Goal: Task Accomplishment & Management: Complete application form

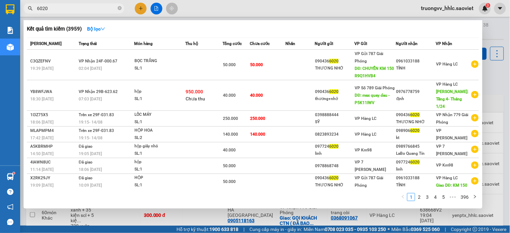
click at [104, 6] on input "6020" at bounding box center [76, 8] width 79 height 7
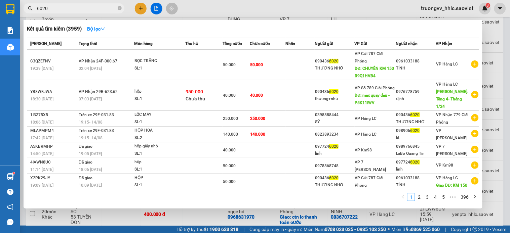
click at [104, 6] on input "6020" at bounding box center [76, 8] width 79 height 7
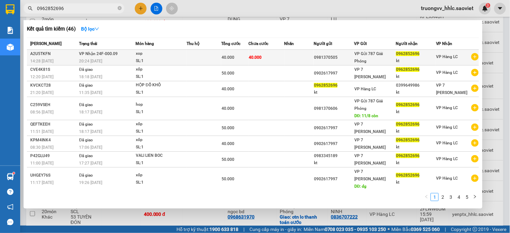
type input "0962852696"
click at [177, 58] on div "SL: 1" at bounding box center [161, 60] width 50 height 7
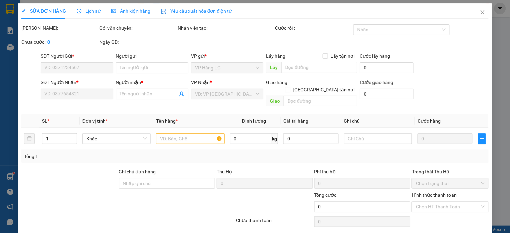
type input "0981370505"
type input "0962852696"
type input "kt"
type input "40.000"
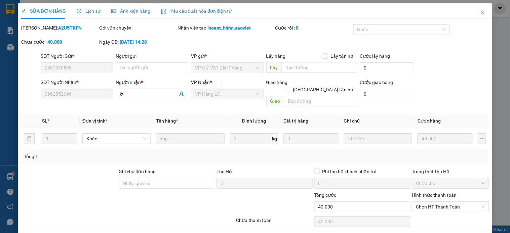
scroll to position [17, 0]
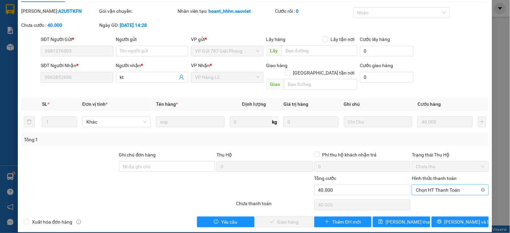
click at [445, 186] on span "Chọn HT Thanh Toán" at bounding box center [450, 190] width 69 height 10
click at [434, 197] on div "Tại văn phòng" at bounding box center [446, 196] width 68 height 7
type input "0"
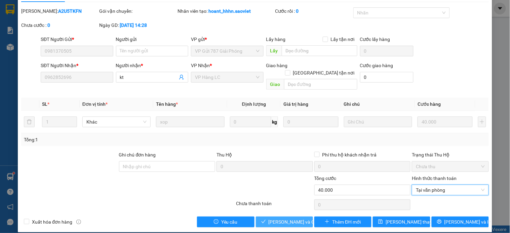
click at [285, 219] on span "[PERSON_NAME] và Giao hàng" at bounding box center [301, 222] width 65 height 7
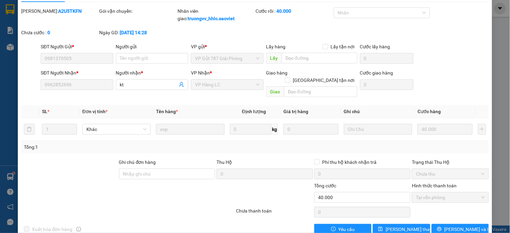
scroll to position [0, 0]
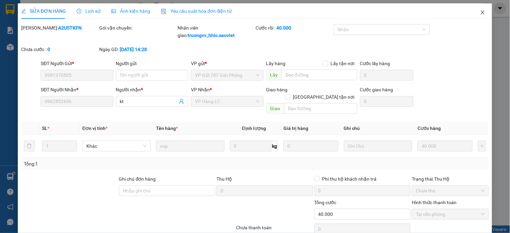
click at [480, 12] on icon "close" at bounding box center [482, 12] width 5 height 5
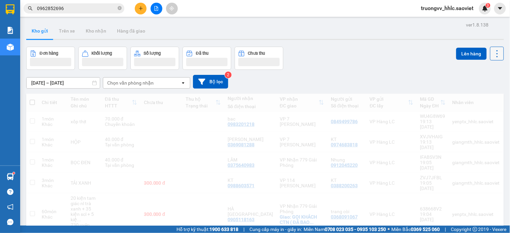
click at [493, 54] on icon at bounding box center [497, 53] width 9 height 9
click at [488, 95] on span "Làm mới" at bounding box center [481, 96] width 18 height 7
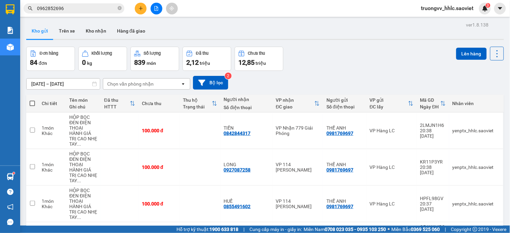
scroll to position [224, 0]
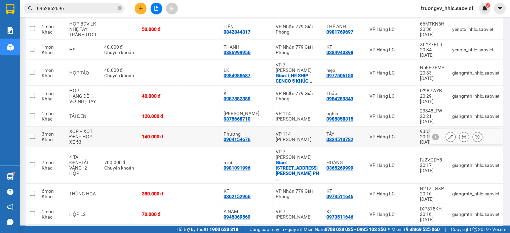
click at [221, 127] on td at bounding box center [200, 137] width 41 height 21
checkbox input "true"
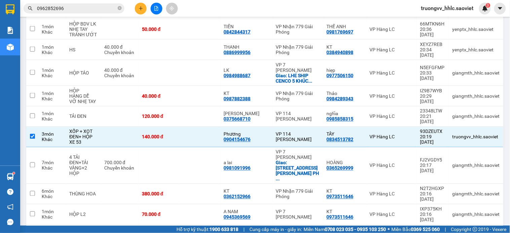
scroll to position [454, 0]
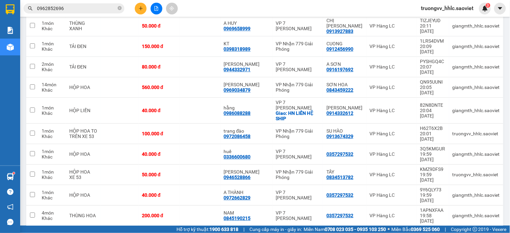
click at [214, 226] on td at bounding box center [200, 236] width 41 height 21
checkbox input "true"
click at [197, 124] on td at bounding box center [200, 134] width 41 height 21
checkbox input "true"
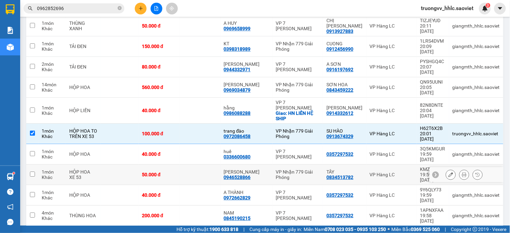
click at [202, 165] on td at bounding box center [200, 175] width 41 height 21
checkbox input "true"
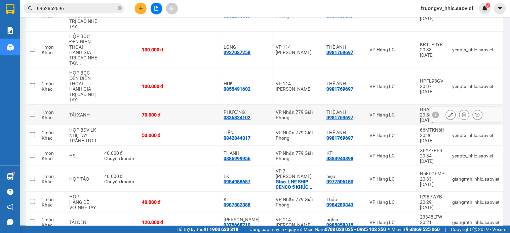
scroll to position [5, 0]
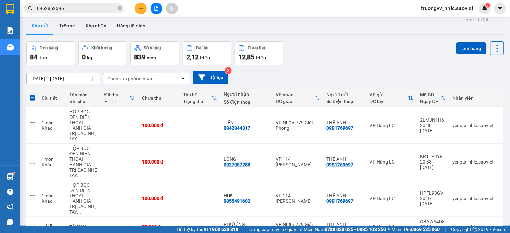
drag, startPoint x: 466, startPoint y: 45, endPoint x: 250, endPoint y: 59, distance: 217.0
click at [466, 45] on button "Lên hàng" at bounding box center [471, 48] width 31 height 12
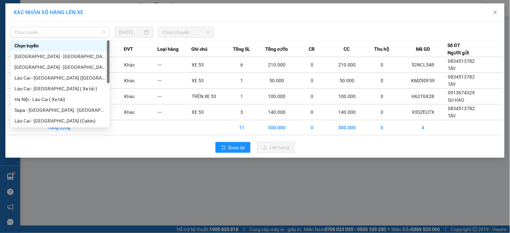
drag, startPoint x: 72, startPoint y: 35, endPoint x: 69, endPoint y: 43, distance: 8.6
click at [71, 37] on span "Chọn tuyến" at bounding box center [59, 32] width 91 height 10
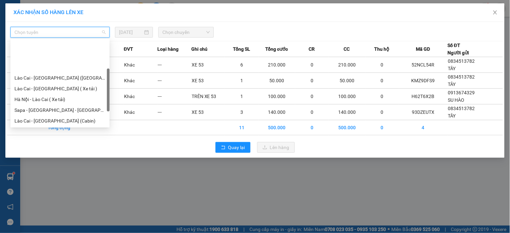
scroll to position [54, 0]
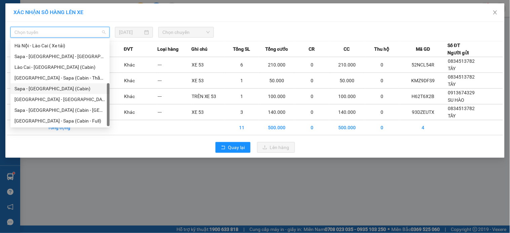
click at [36, 86] on div "Sapa - [GEOGRAPHIC_DATA] (Cabin)" at bounding box center [59, 88] width 91 height 7
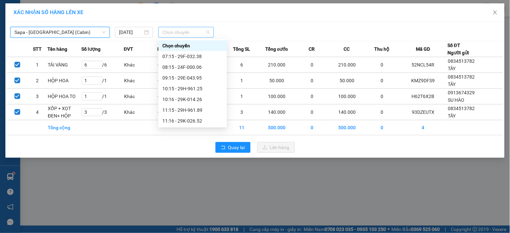
click at [170, 33] on span "Chọn chuyến" at bounding box center [185, 32] width 47 height 10
click at [198, 45] on div "20:45 - 24F-000.68" at bounding box center [192, 45] width 61 height 7
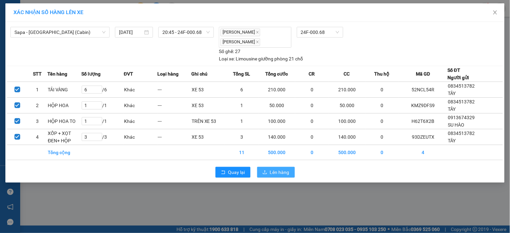
click at [270, 170] on button "Lên hàng" at bounding box center [276, 172] width 38 height 11
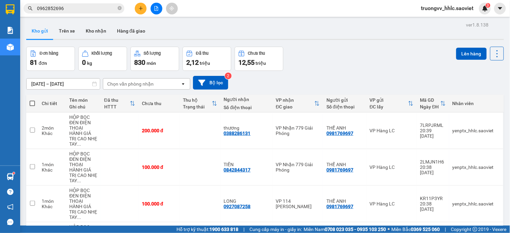
click at [79, 9] on input "0962852696" at bounding box center [76, 8] width 79 height 7
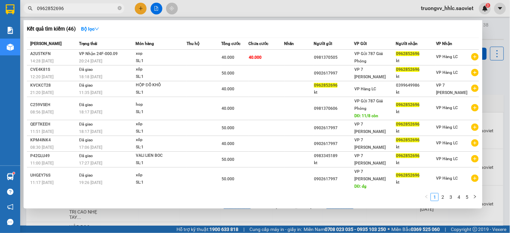
click at [79, 9] on input "0962852696" at bounding box center [76, 8] width 79 height 7
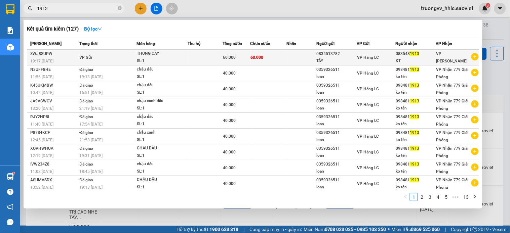
type input "1913"
click at [210, 57] on td at bounding box center [205, 58] width 35 height 16
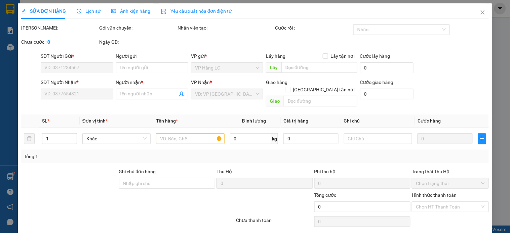
type input "0834513782"
type input "TÂY"
type input "0835481913"
type input "KT"
type input "60.000"
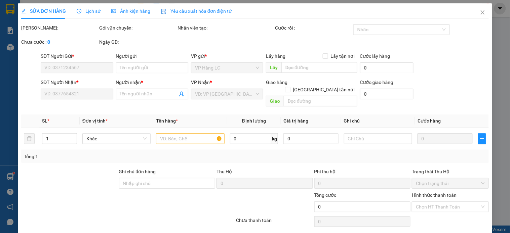
type input "60.000"
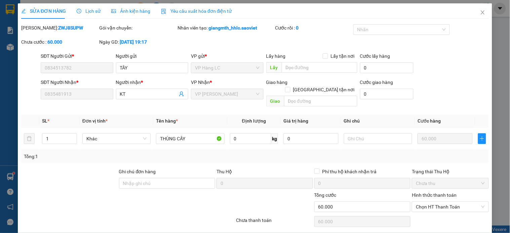
click at [88, 8] on span "Lịch sử" at bounding box center [89, 10] width 24 height 5
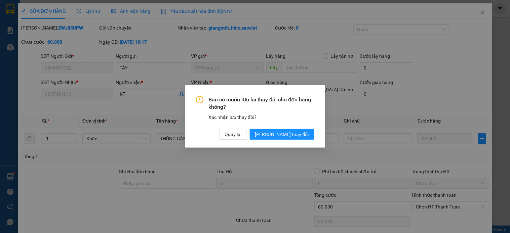
click at [432, 91] on div "Bạn có muốn lưu lại thay đổi cho đơn hàng không? Xác nhận lưu thay đổi? Quay lạ…" at bounding box center [255, 116] width 510 height 233
drag, startPoint x: 265, startPoint y: 135, endPoint x: 259, endPoint y: 133, distance: 5.7
click at [242, 135] on span "Quay lại" at bounding box center [233, 134] width 17 height 7
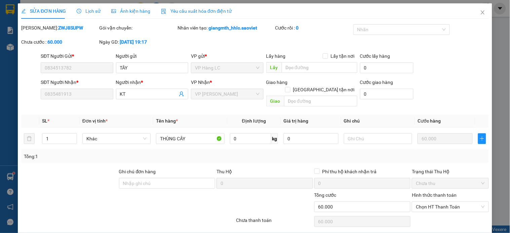
click at [86, 12] on span "Lịch sử" at bounding box center [89, 10] width 24 height 5
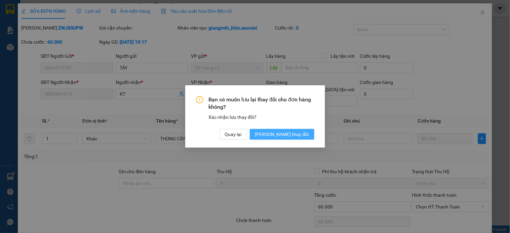
click at [290, 134] on span "[PERSON_NAME] thay đổi" at bounding box center [282, 134] width 54 height 7
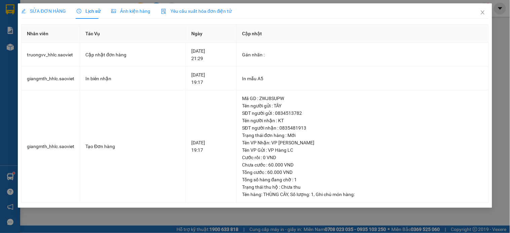
click at [497, 34] on div "SỬA ĐƠN HÀNG Lịch sử Ảnh kiện hàng Yêu cầu xuất hóa đơn điện tử Total Paid Fee …" at bounding box center [255, 116] width 510 height 233
click at [483, 14] on icon "close" at bounding box center [482, 12] width 5 height 5
click at [483, 11] on div "3" at bounding box center [485, 9] width 12 height 12
click at [481, 10] on body "Kết quả tìm kiếm ( 127 ) Bộ lọc Mã ĐH Trạng thái Món hàng Thu hộ Tổng cước Chưa…" at bounding box center [255, 116] width 510 height 233
click at [510, 0] on div at bounding box center [510, 0] width 0 height 0
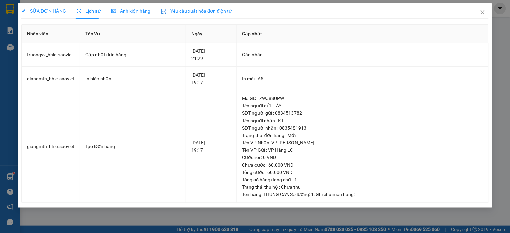
click at [510, 12] on div "Thông báo Thông báo của bạn Tính năng mới Mới Xác nhận yêu cầu hủy ĐH 2DXK551V …" at bounding box center [510, 116] width 0 height 233
click at [482, 13] on body "Kết quả tìm kiếm ( 127 ) Bộ lọc Mã ĐH Trạng thái Món hàng Thu hộ Tổng cước Chưa…" at bounding box center [255, 116] width 510 height 233
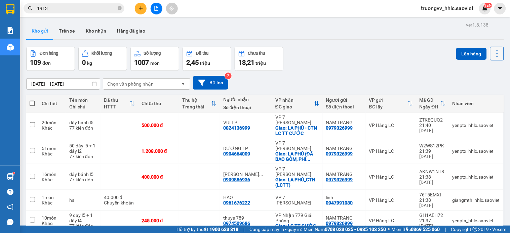
click at [493, 54] on icon at bounding box center [497, 53] width 9 height 9
click at [486, 94] on span "Làm mới" at bounding box center [481, 96] width 18 height 7
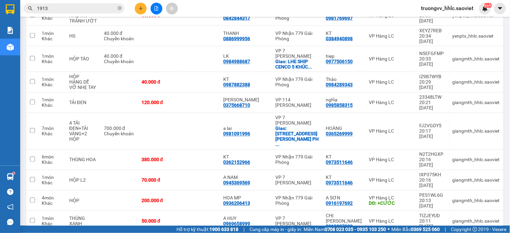
scroll to position [181, 0]
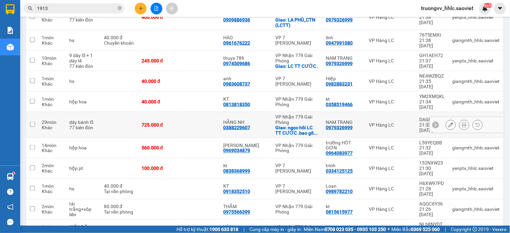
click at [179, 112] on td "725.000 đ" at bounding box center [158, 125] width 41 height 26
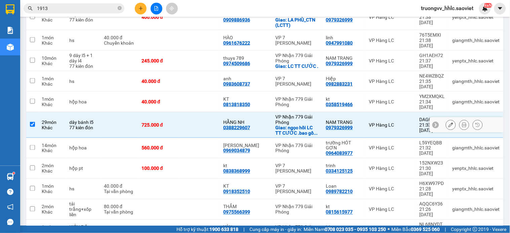
click at [191, 112] on td at bounding box center [199, 125] width 41 height 26
checkbox input "false"
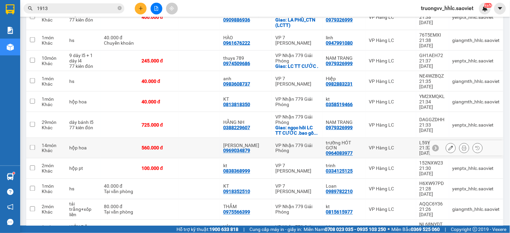
click at [192, 138] on td at bounding box center [199, 148] width 41 height 21
checkbox input "true"
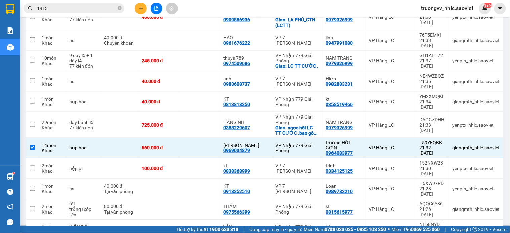
scroll to position [1131, 0]
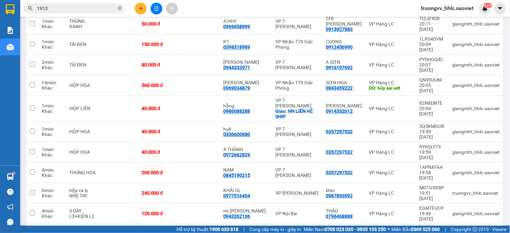
checkbox input "true"
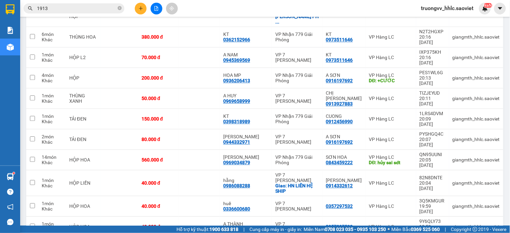
scroll to position [907, 0]
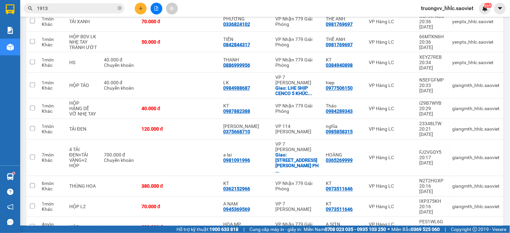
checkbox input "true"
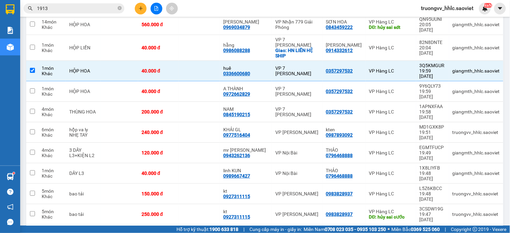
checkbox input "true"
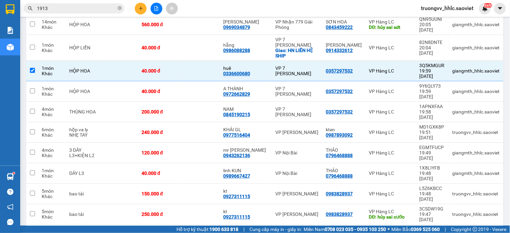
checkbox input "true"
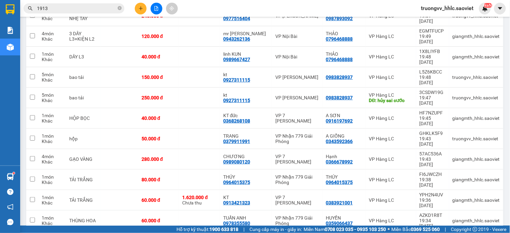
checkbox input "true"
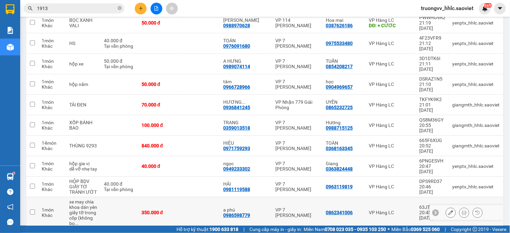
scroll to position [412, 0]
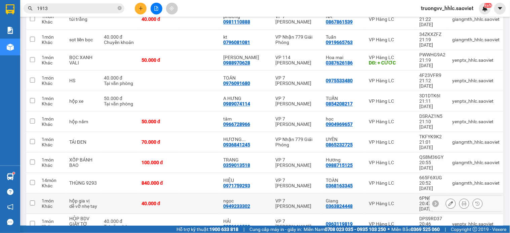
click at [219, 194] on td at bounding box center [199, 204] width 41 height 21
checkbox input "true"
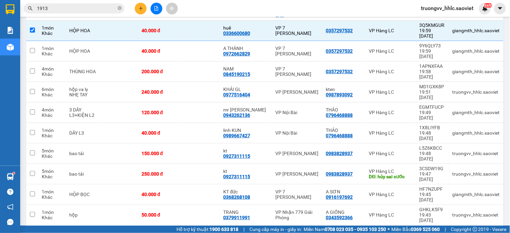
scroll to position [1457, 0]
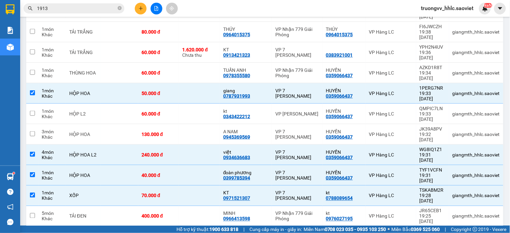
checkbox input "true"
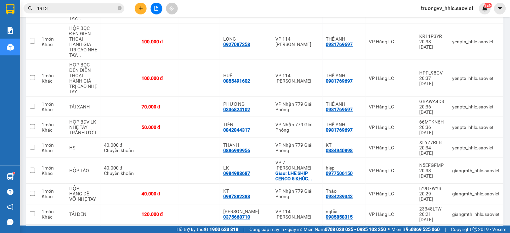
scroll to position [672, 0]
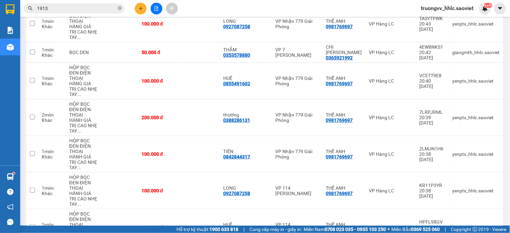
checkbox input "true"
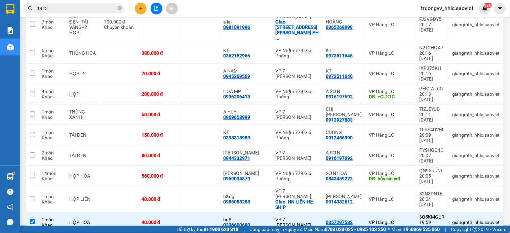
drag, startPoint x: 212, startPoint y: 108, endPoint x: 212, endPoint y: 105, distance: 3.4
checkbox input "true"
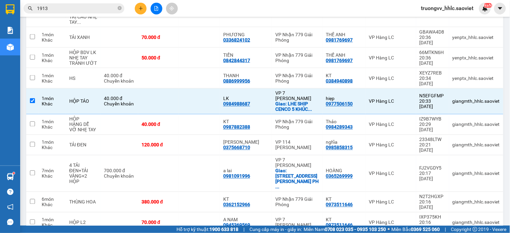
checkbox input "true"
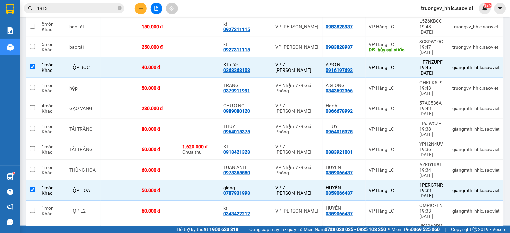
checkbox input "true"
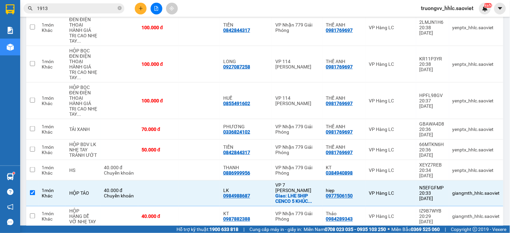
scroll to position [650, 0]
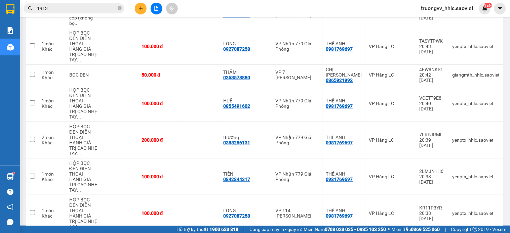
checkbox input "true"
click at [179, 195] on td "100.000 đ" at bounding box center [158, 213] width 41 height 37
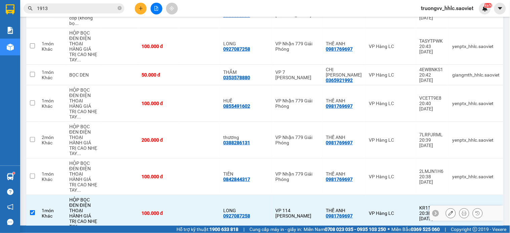
checkbox input "true"
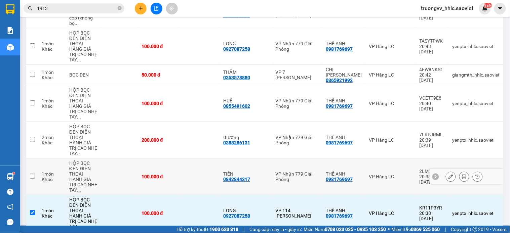
click at [214, 159] on td at bounding box center [199, 177] width 41 height 37
checkbox input "true"
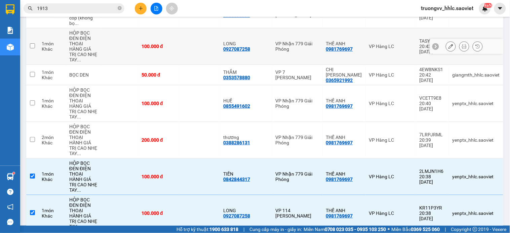
scroll to position [500, 0]
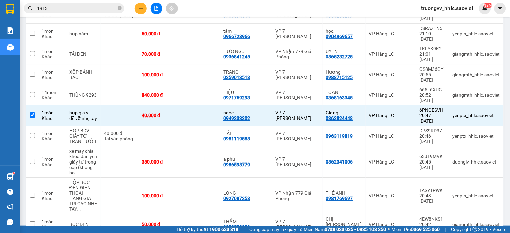
checkbox input "true"
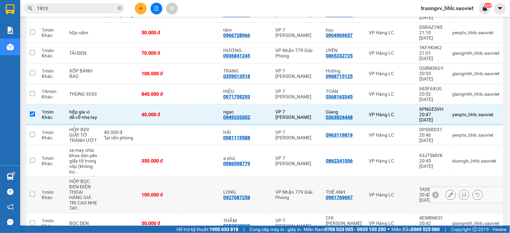
click at [200, 177] on td at bounding box center [199, 195] width 41 height 37
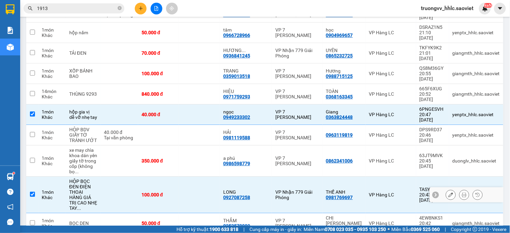
checkbox input "true"
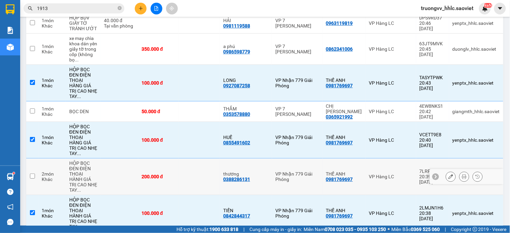
click at [231, 159] on td "thương 0388286131" at bounding box center [246, 177] width 52 height 37
checkbox input "true"
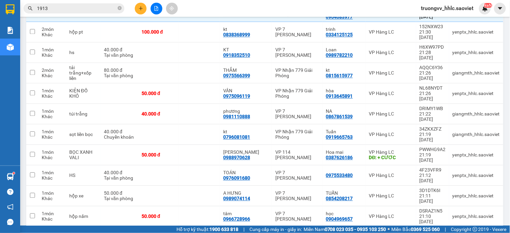
scroll to position [205, 0]
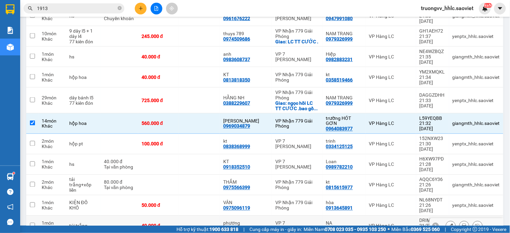
click at [199, 216] on td at bounding box center [199, 226] width 41 height 21
checkbox input "true"
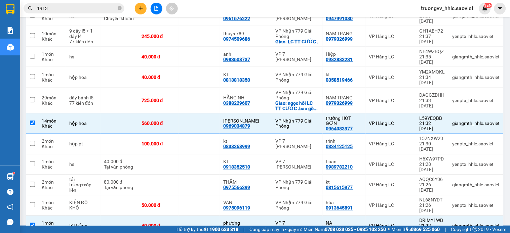
scroll to position [414, 0]
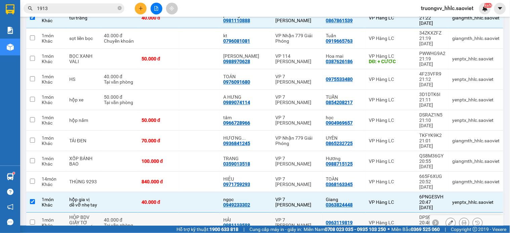
click at [179, 213] on td at bounding box center [158, 223] width 41 height 21
checkbox input "true"
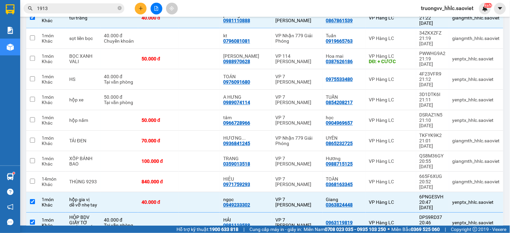
scroll to position [739, 0]
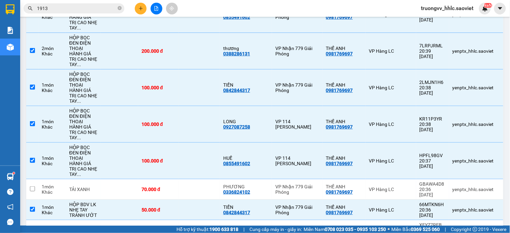
checkbox input "true"
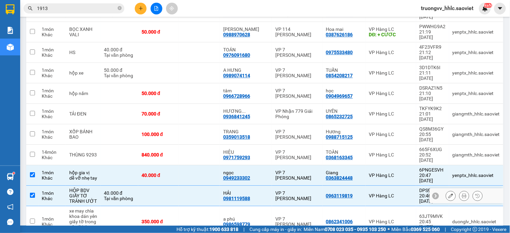
scroll to position [291, 0]
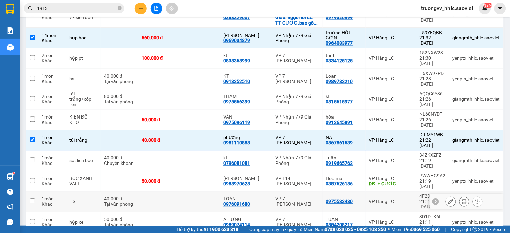
click at [205, 192] on td at bounding box center [199, 202] width 41 height 21
checkbox input "true"
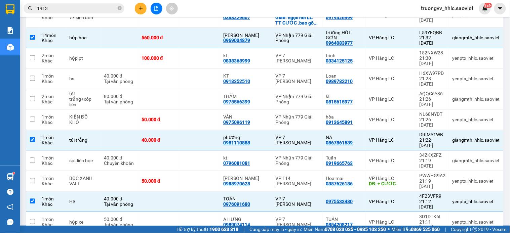
scroll to position [701, 0]
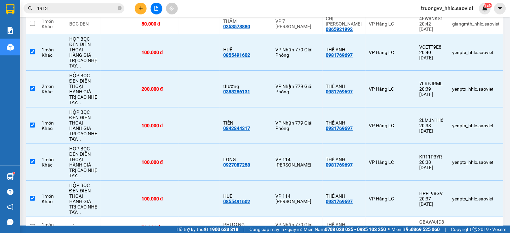
checkbox input "true"
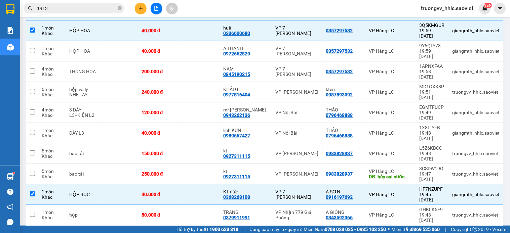
scroll to position [1345, 0]
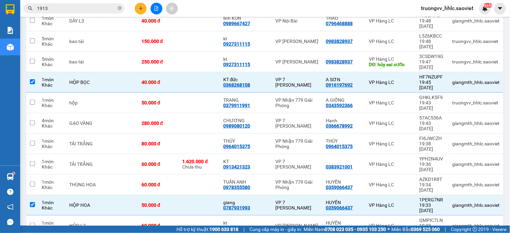
checkbox input "true"
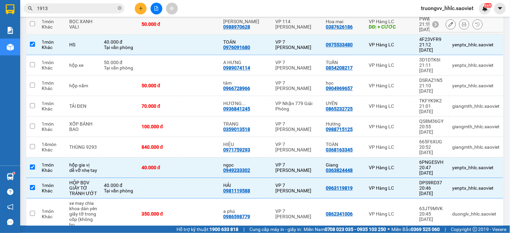
scroll to position [299, 0]
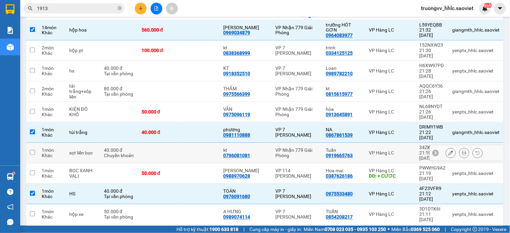
click at [216, 143] on td at bounding box center [199, 153] width 41 height 21
checkbox input "true"
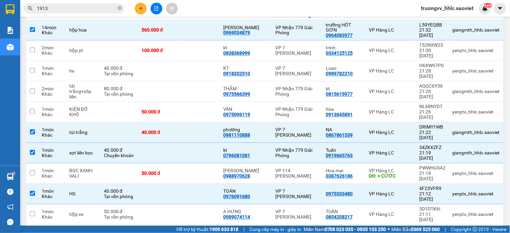
scroll to position [1719, 0]
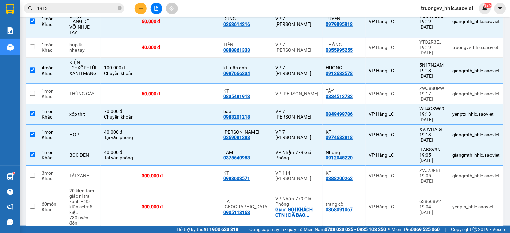
checkbox input "true"
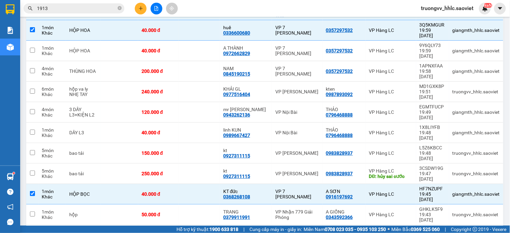
scroll to position [1121, 0]
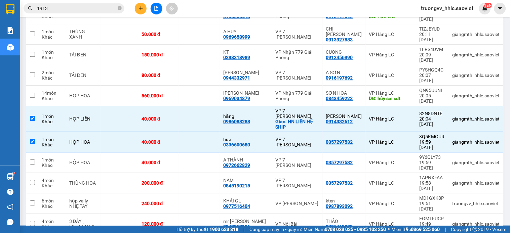
checkbox input "true"
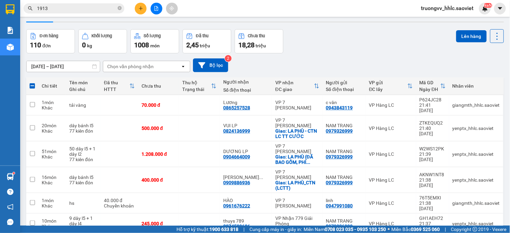
scroll to position [0, 0]
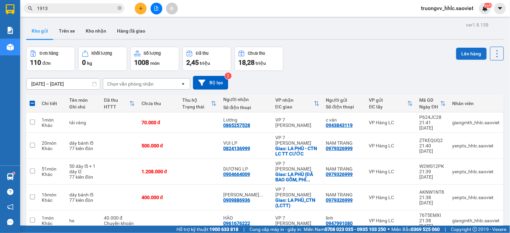
click at [456, 53] on button "Lên hàng" at bounding box center [471, 54] width 31 height 12
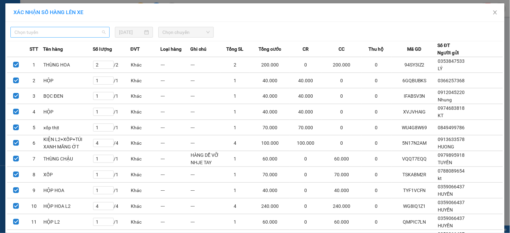
click at [57, 32] on span "Chọn tuyến" at bounding box center [59, 32] width 91 height 10
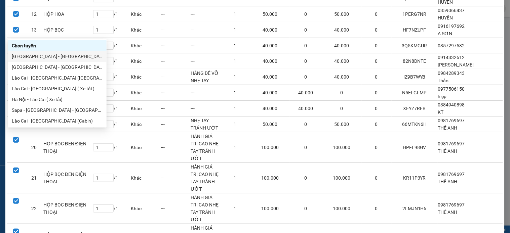
scroll to position [54, 0]
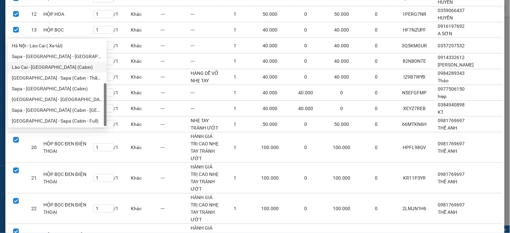
drag, startPoint x: 50, startPoint y: 66, endPoint x: 54, endPoint y: 66, distance: 3.4
click at [50, 66] on div "Lào Cai - [GEOGRAPHIC_DATA] (Cabin)" at bounding box center [57, 67] width 91 height 7
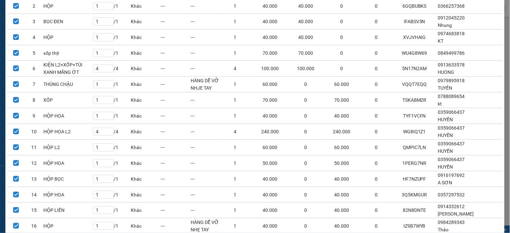
scroll to position [0, 0]
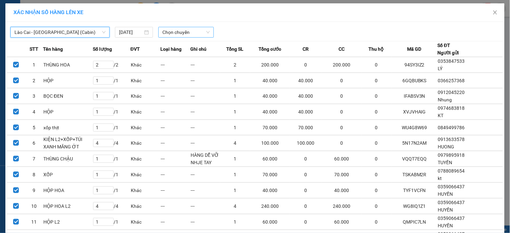
click at [193, 35] on span "Chọn chuyến" at bounding box center [185, 32] width 47 height 10
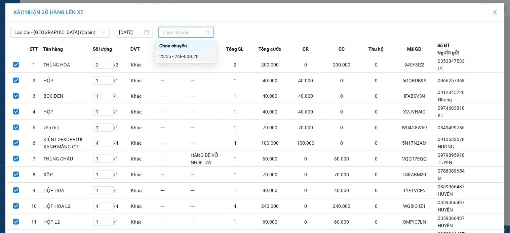
click at [190, 55] on div "23:55 - 24F-000.28" at bounding box center [185, 56] width 52 height 7
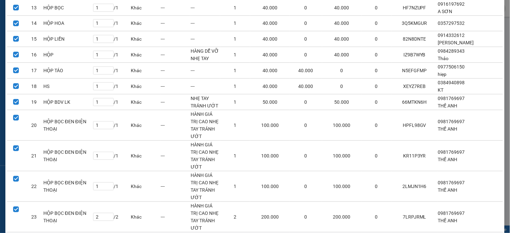
scroll to position [418, 0]
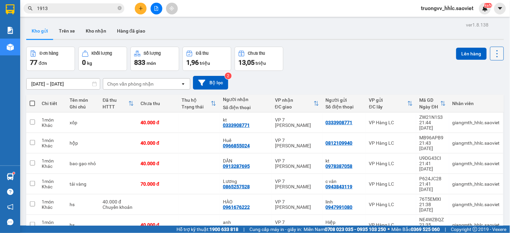
click at [493, 54] on icon at bounding box center [497, 53] width 9 height 9
drag, startPoint x: 483, startPoint y: 97, endPoint x: 464, endPoint y: 82, distance: 24.2
click at [483, 96] on span "Làm mới" at bounding box center [481, 96] width 18 height 7
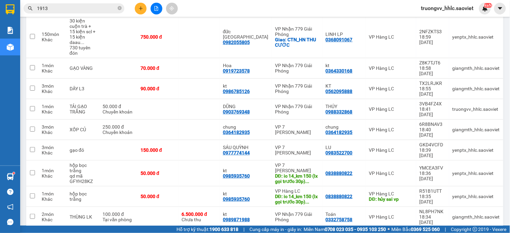
checkbox input "true"
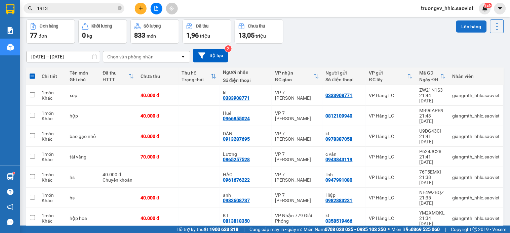
scroll to position [0, 0]
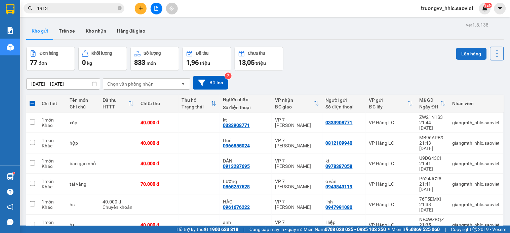
click at [459, 50] on button "Lên hàng" at bounding box center [471, 54] width 31 height 12
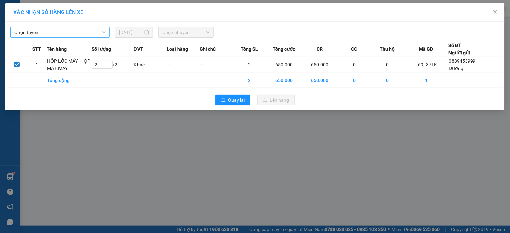
drag, startPoint x: 62, startPoint y: 32, endPoint x: 59, endPoint y: 32, distance: 3.7
click at [62, 32] on span "Chọn tuyến" at bounding box center [59, 32] width 91 height 10
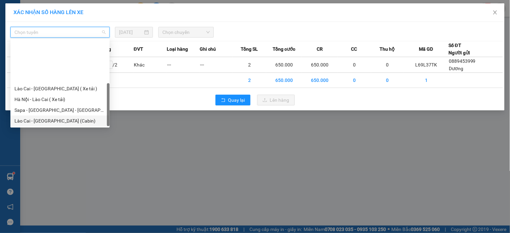
scroll to position [54, 0]
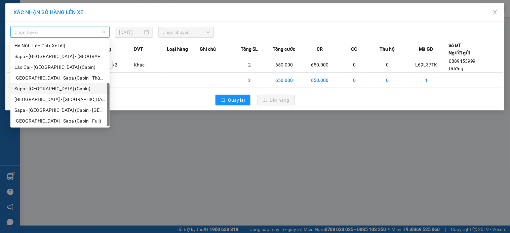
drag, startPoint x: 33, startPoint y: 88, endPoint x: 36, endPoint y: 88, distance: 3.7
click at [34, 88] on div "Sapa - [GEOGRAPHIC_DATA] (Cabin)" at bounding box center [59, 88] width 91 height 7
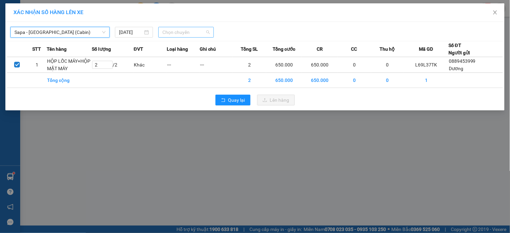
click at [170, 35] on span "Chọn chuyến" at bounding box center [185, 32] width 47 height 10
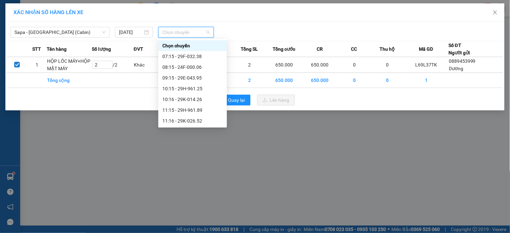
scroll to position [237, 0]
click at [77, 31] on span "Sapa - [GEOGRAPHIC_DATA] (Cabin)" at bounding box center [59, 32] width 91 height 10
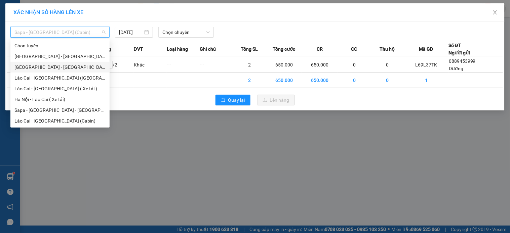
scroll to position [54, 0]
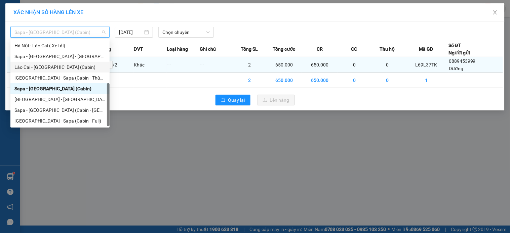
click at [52, 69] on div "Lào Cai - [GEOGRAPHIC_DATA] (Cabin)" at bounding box center [59, 67] width 91 height 7
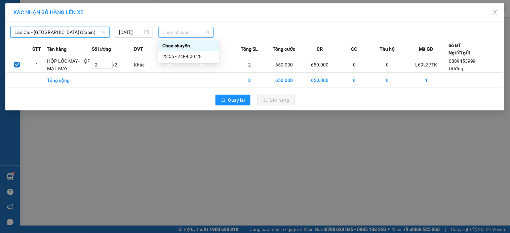
click at [160, 36] on div "Chọn chuyến" at bounding box center [185, 32] width 55 height 11
drag, startPoint x: 189, startPoint y: 55, endPoint x: 193, endPoint y: 56, distance: 4.5
click at [190, 55] on div "23:55 - 24F-000.28" at bounding box center [188, 56] width 52 height 7
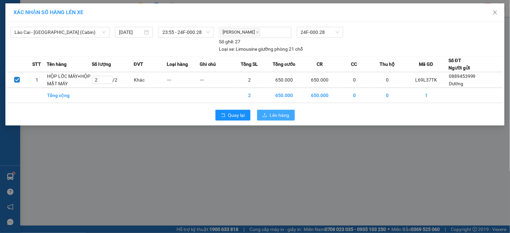
click at [284, 116] on span "Lên hàng" at bounding box center [280, 115] width 20 height 7
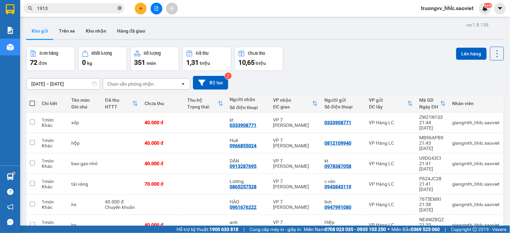
click at [119, 8] on icon "close-circle" at bounding box center [120, 8] width 4 height 4
click at [136, 8] on button at bounding box center [141, 9] width 12 height 12
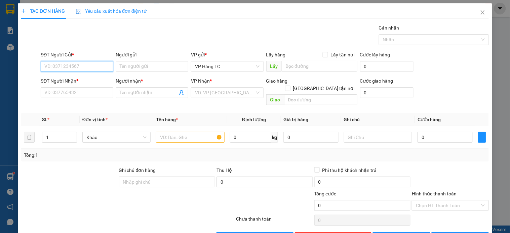
click at [87, 65] on input "SĐT Người Gửi *" at bounding box center [77, 66] width 72 height 11
click at [73, 79] on div "0355995255 - THẮNG" at bounding box center [76, 79] width 64 height 7
type input "0355995255"
type input "THẮNG"
type input "0328687660"
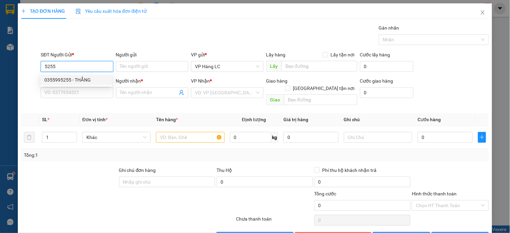
type input "DUY DT"
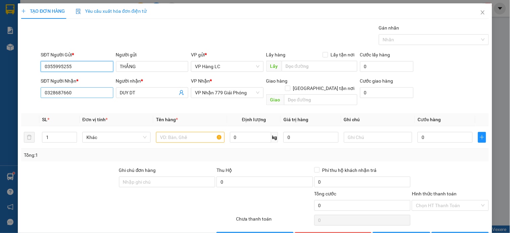
type input "0355995255"
click at [82, 97] on input "0328687660" at bounding box center [77, 92] width 72 height 11
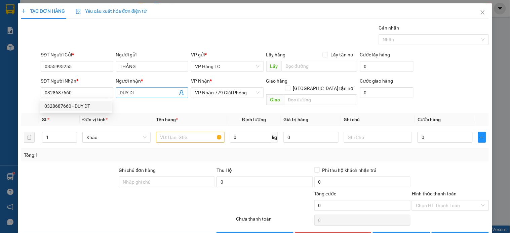
click at [181, 92] on icon "user-add" at bounding box center [181, 92] width 5 height 5
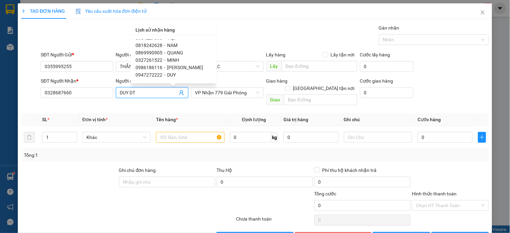
scroll to position [176, 0]
click at [172, 53] on span "HIẾU" at bounding box center [172, 52] width 10 height 5
type input "0382438987"
type input "HIẾU"
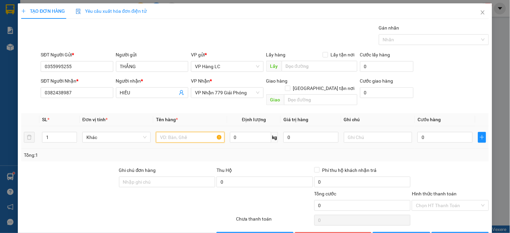
click at [175, 132] on input "text" at bounding box center [190, 137] width 68 height 11
type input "TẢI XANH"
click at [318, 152] on div "Tổng: 1" at bounding box center [255, 155] width 468 height 13
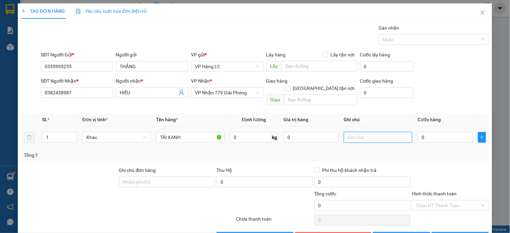
click at [352, 132] on input "text" at bounding box center [378, 137] width 68 height 11
type input "NHẸ TAY"
click at [438, 132] on input "0" at bounding box center [445, 137] width 55 height 11
type input "4"
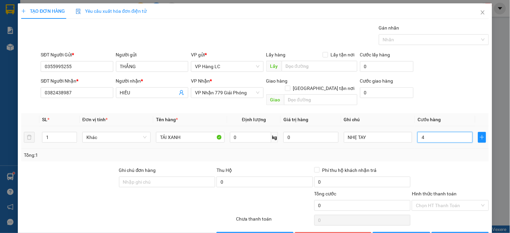
type input "4"
type input "40"
type input "40.000"
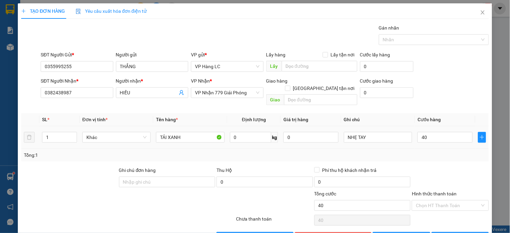
type input "40.000"
click at [432, 156] on div "Transit Pickup Surcharge Ids Transit Deliver Surcharge Ids Transit Deliver Surc…" at bounding box center [255, 133] width 468 height 219
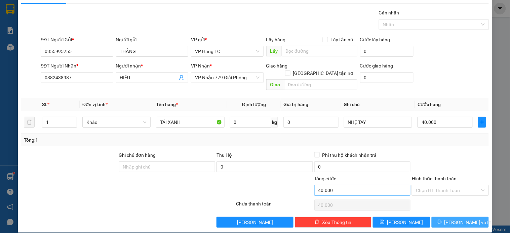
drag, startPoint x: 445, startPoint y: 214, endPoint x: 401, endPoint y: 184, distance: 52.9
click at [441, 220] on icon "printer" at bounding box center [439, 222] width 4 height 4
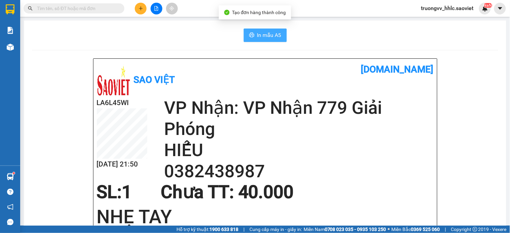
click at [272, 36] on span "In mẫu A5" at bounding box center [269, 35] width 24 height 8
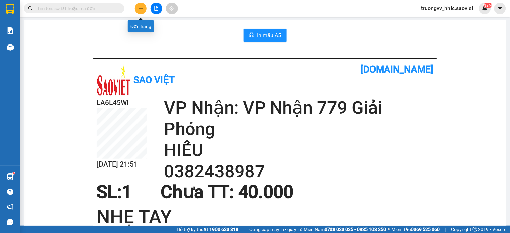
click at [140, 9] on icon "plus" at bounding box center [141, 8] width 5 height 5
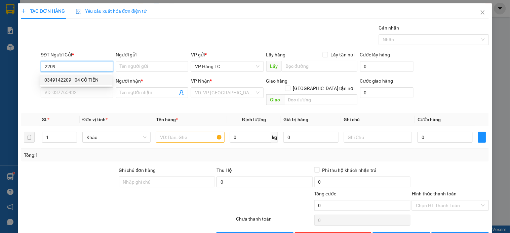
click at [89, 80] on div "0349142209 - 04 CÔ TIÊN" at bounding box center [76, 79] width 64 height 7
type input "0349142209"
type input "04 CÔ TIÊN"
type input "lctt"
type input "0777776869"
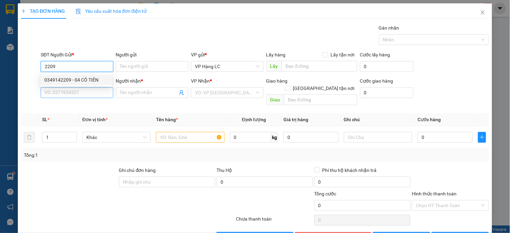
type input "ANH SÁU MIỀN TÂY"
type input "GA B3 NGƯỜI NHẬN HÀNG 0911081413 ( CTN ) HN THU CƯỚC"
type input "488.000"
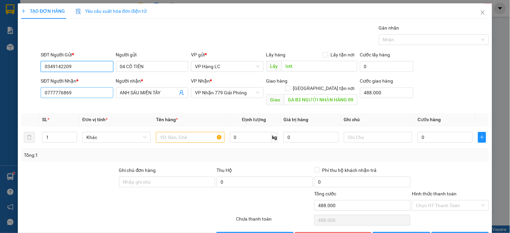
type input "0349142209"
click at [91, 94] on input "0777776869" at bounding box center [77, 92] width 72 height 11
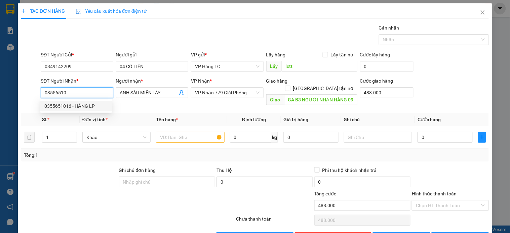
click at [90, 110] on div "0355651016 - HẰNG LP" at bounding box center [76, 106] width 72 height 11
type input "0355651016"
type input "HẰNG LP"
type input "la phù (đã bao gồm phí ctn)"
type input "40.000"
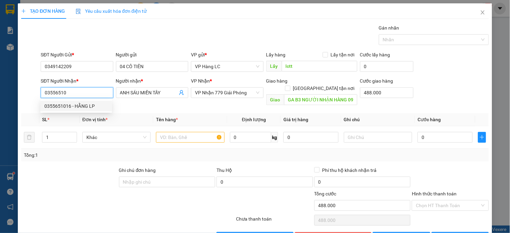
type input "40.000"
type input "0355651016"
click at [76, 95] on input "0355651016" at bounding box center [77, 92] width 72 height 11
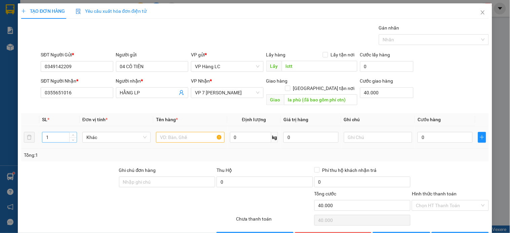
click at [58, 132] on input "1" at bounding box center [59, 137] width 34 height 10
type input "10"
click at [189, 132] on input "text" at bounding box center [190, 137] width 68 height 11
type input "HỘP XX TRÂU"
click at [290, 86] on input "[GEOGRAPHIC_DATA] tận nơi" at bounding box center [287, 88] width 5 height 5
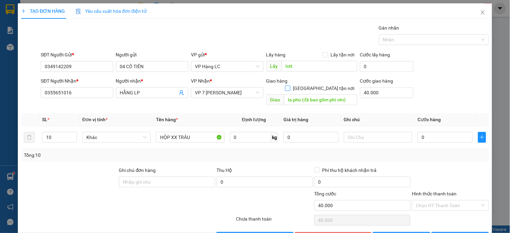
checkbox input "true"
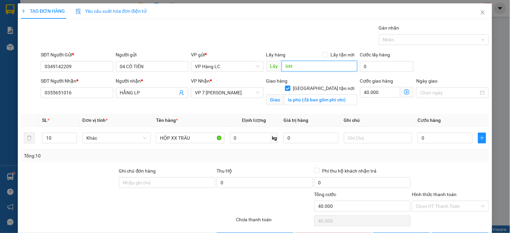
click at [304, 68] on input "lctt" at bounding box center [320, 66] width 76 height 11
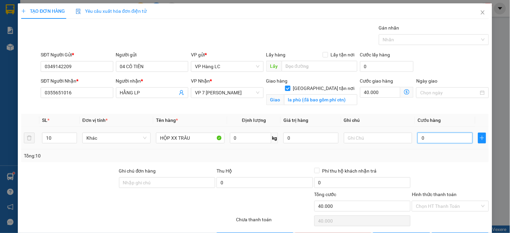
click at [418, 137] on input "0" at bounding box center [445, 138] width 55 height 11
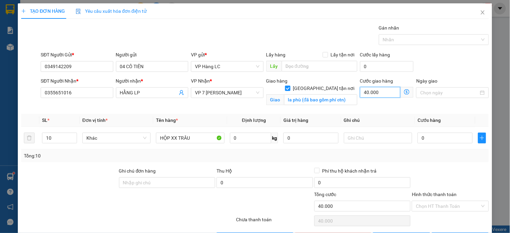
click at [363, 92] on input "40.000" at bounding box center [380, 92] width 41 height 11
type input "5"
type input "50"
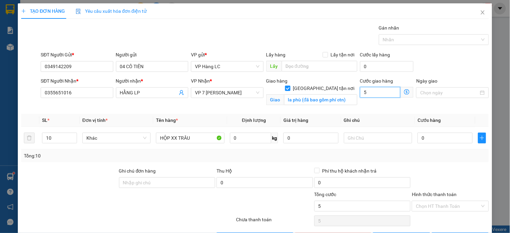
type input "50"
type input "50.000"
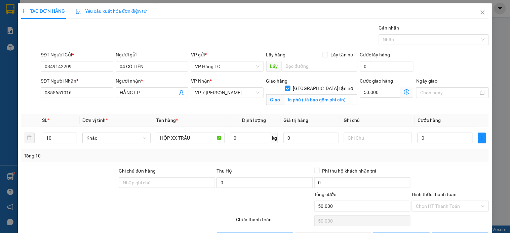
drag, startPoint x: 426, startPoint y: 156, endPoint x: 423, endPoint y: 153, distance: 4.0
click at [425, 155] on div "Tổng: 10" at bounding box center [255, 155] width 462 height 7
click at [419, 140] on input "0" at bounding box center [445, 138] width 55 height 11
type input "7"
type input "50.007"
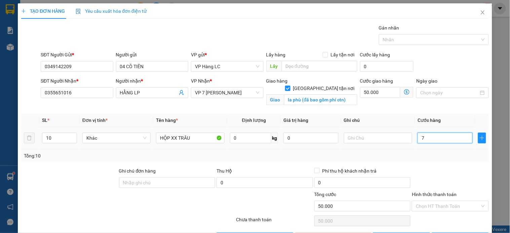
type input "50.007"
type input "70"
type input "50.070"
type input "70.000"
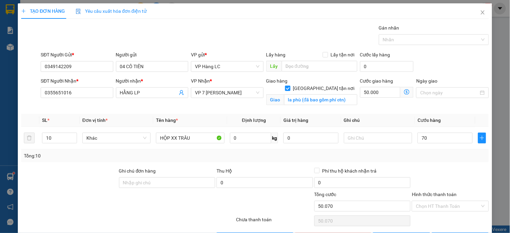
type input "120.000"
click at [434, 160] on div "Tổng: 10" at bounding box center [255, 156] width 468 height 13
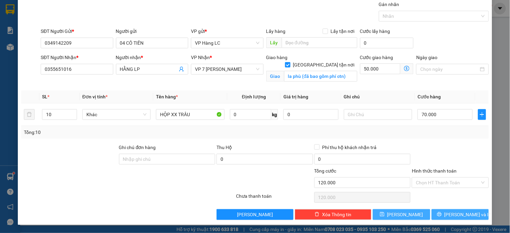
drag, startPoint x: 432, startPoint y: 213, endPoint x: 423, endPoint y: 213, distance: 9.1
click at [432, 214] on button "[PERSON_NAME] và In" at bounding box center [460, 214] width 57 height 11
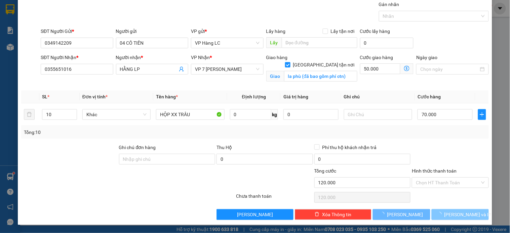
scroll to position [0, 0]
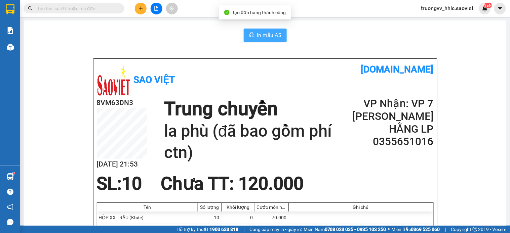
click at [261, 35] on span "In mẫu A5" at bounding box center [269, 35] width 24 height 8
click at [138, 9] on button at bounding box center [141, 9] width 12 height 12
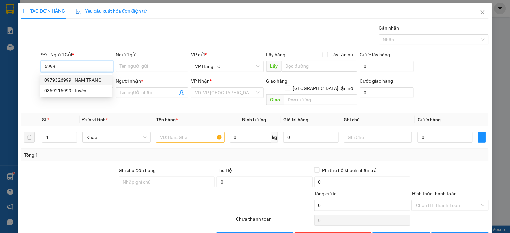
click at [72, 76] on div "0979326999 - NAM TRANG" at bounding box center [76, 79] width 64 height 7
type input "0979326999"
type input "NAM TRANG"
type input "0948353599"
type input "NHÀN LP"
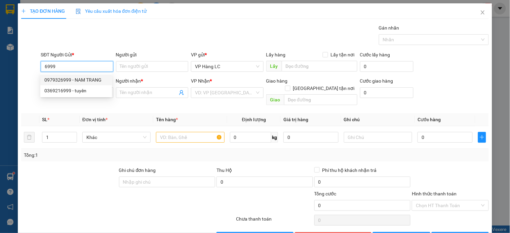
checkbox input "true"
type input "la phù - LC TT CƯỚC"
type input "100.000"
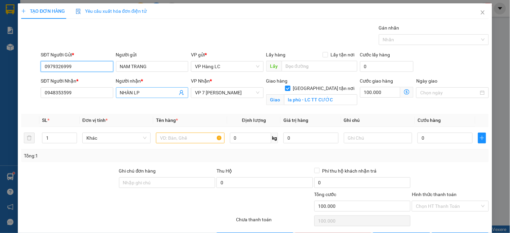
type input "0979326999"
click at [179, 93] on icon "user-add" at bounding box center [181, 92] width 5 height 5
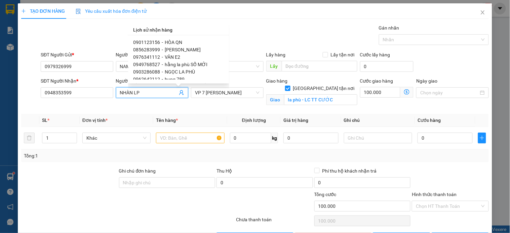
scroll to position [112, 0]
click at [184, 58] on span "TUẤN ANH NT" at bounding box center [180, 56] width 30 height 5
type input "0919463115"
type input "TUẤN ANH NT"
checkbox input "false"
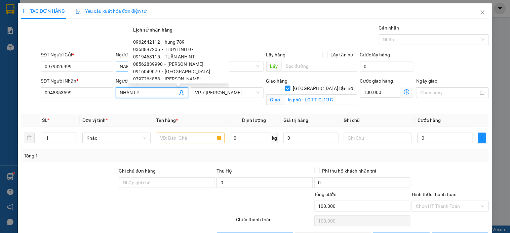
type input "GỬI XE PHƯƠNG ÂN ( LC TT CƯỚC )"
type input "80.000"
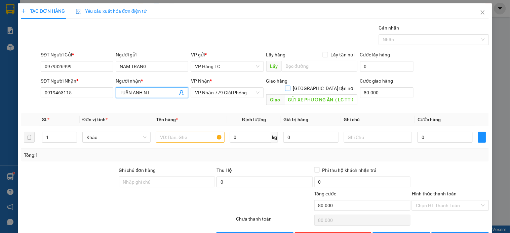
click at [290, 86] on input "[GEOGRAPHIC_DATA] tận nơi" at bounding box center [287, 88] width 5 height 5
checkbox input "true"
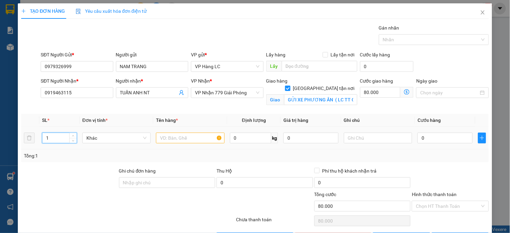
click at [66, 139] on input "1" at bounding box center [59, 138] width 34 height 10
type input "32"
click at [187, 132] on div at bounding box center [190, 137] width 68 height 13
click at [186, 134] on input "text" at bounding box center [190, 138] width 68 height 11
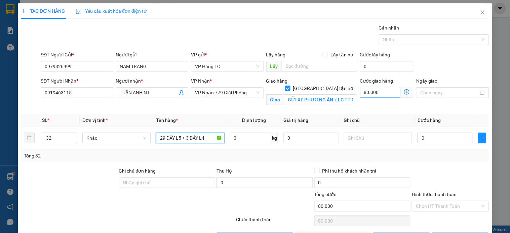
type input "29 DÂY L5 + 3 DÂY L4"
click at [379, 93] on input "80.000" at bounding box center [380, 92] width 41 height 11
type input "2"
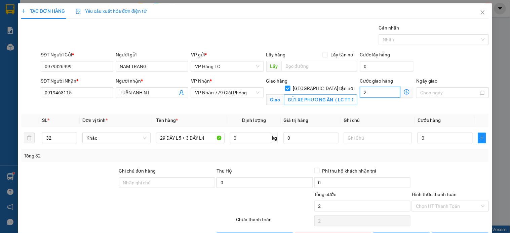
type input "20"
type input "200"
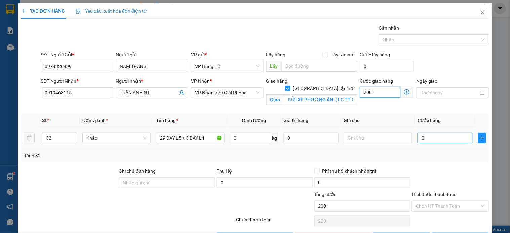
type input "200"
click at [422, 143] on input "0" at bounding box center [445, 138] width 55 height 11
type input "200.000"
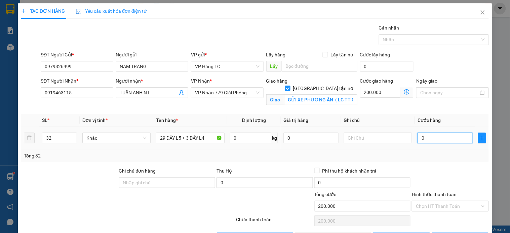
type input "2"
type input "200.002"
type input "25"
type input "200.025"
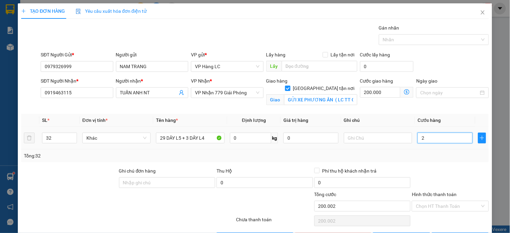
type input "200.025"
type input "2"
type input "200.002"
type input "0"
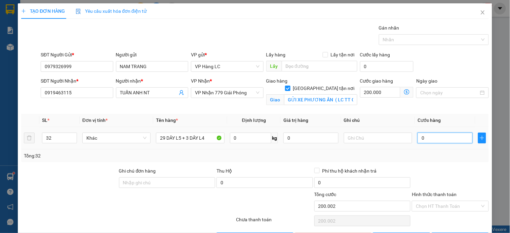
type input "200.000"
type input "05"
type input "200.005"
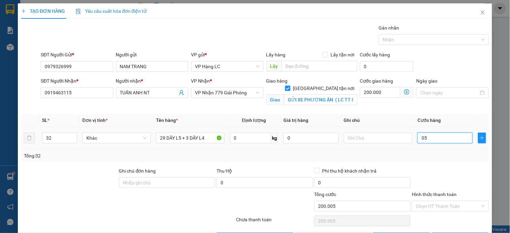
type input "058"
type input "200.058"
type input "0.585"
type input "200.585"
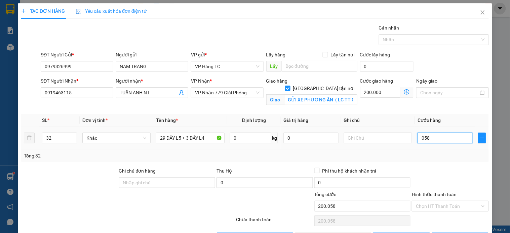
type input "200.585"
type input "585.000"
type input "785.000"
click at [402, 172] on div "Phí thu hộ khách nhận trả" at bounding box center [362, 170] width 97 height 7
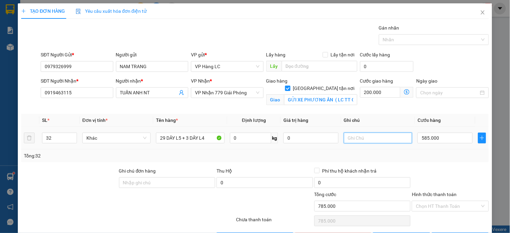
click at [370, 137] on input "text" at bounding box center [378, 138] width 68 height 11
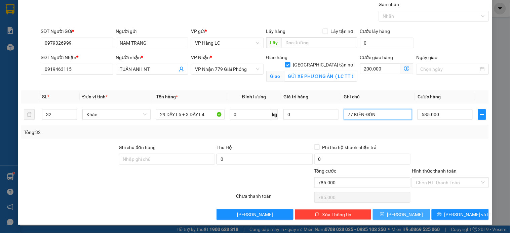
type input "77 KIÊN ĐÓN"
click at [388, 214] on button "[PERSON_NAME]" at bounding box center [401, 214] width 57 height 11
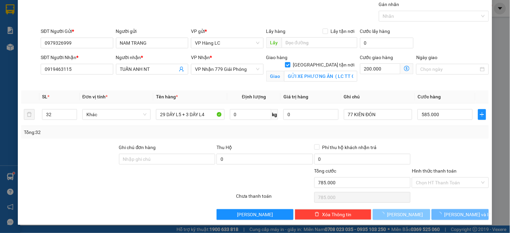
checkbox input "false"
type input "1"
type input "0"
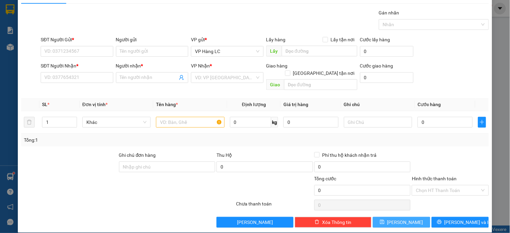
scroll to position [0, 0]
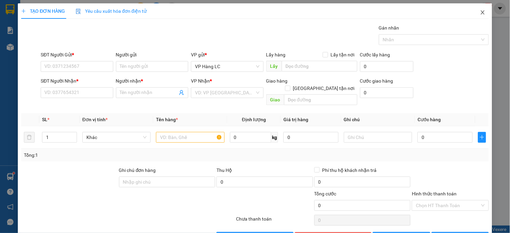
click at [473, 8] on span "Close" at bounding box center [482, 12] width 19 height 19
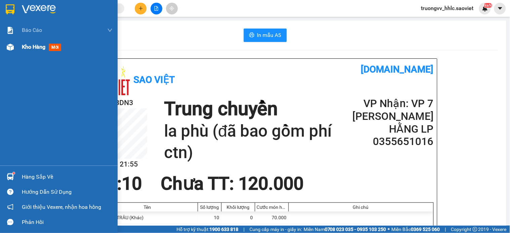
click at [20, 51] on div "Kho hàng mới" at bounding box center [59, 47] width 118 height 17
click at [30, 50] on span "Kho hàng" at bounding box center [34, 47] width 24 height 6
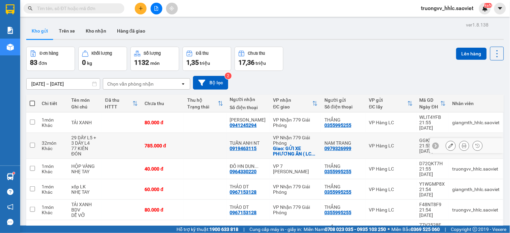
drag, startPoint x: 184, startPoint y: 141, endPoint x: 303, endPoint y: 106, distance: 123.4
click at [184, 141] on td "785.000 đ" at bounding box center [162, 146] width 43 height 26
checkbox input "true"
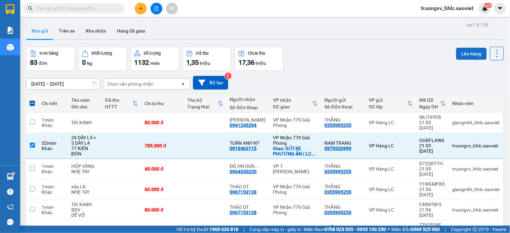
click at [457, 51] on button "Lên hàng" at bounding box center [471, 54] width 31 height 12
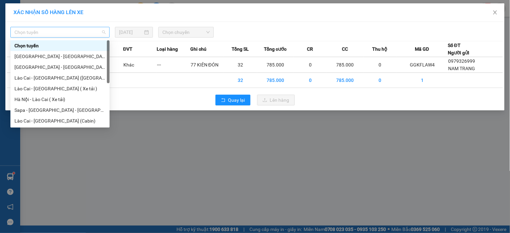
click at [61, 34] on span "Chọn tuyến" at bounding box center [59, 32] width 91 height 10
click at [151, 156] on div "XÁC NHẬN SỐ HÀNG LÊN XE Chọn tuyến [DATE] Chọn chuyến STT Tên hàng Số lượng ĐVT…" at bounding box center [255, 116] width 510 height 233
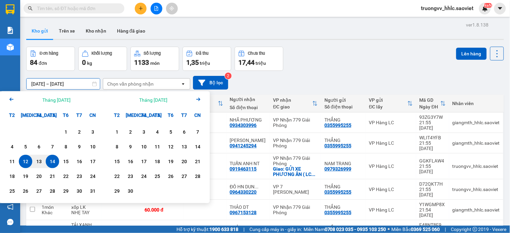
click at [305, 77] on div "[DATE] – [DATE] Press the down arrow key to interact with the calendar and sele…" at bounding box center [265, 83] width 478 height 14
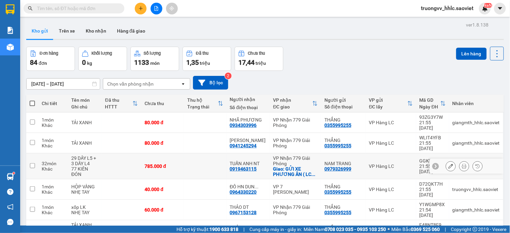
click at [181, 164] on div "785.000 đ" at bounding box center [163, 166] width 36 height 5
checkbox input "true"
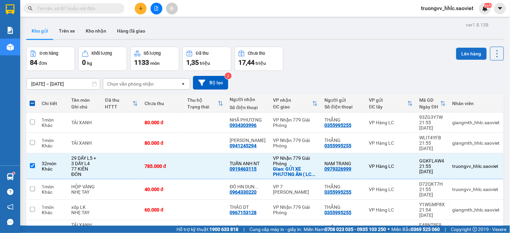
click at [456, 52] on button "Lên hàng" at bounding box center [471, 54] width 31 height 12
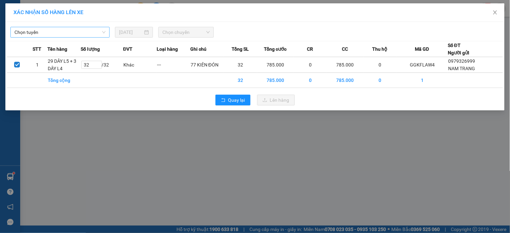
click at [61, 35] on span "Chọn tuyến" at bounding box center [59, 32] width 91 height 10
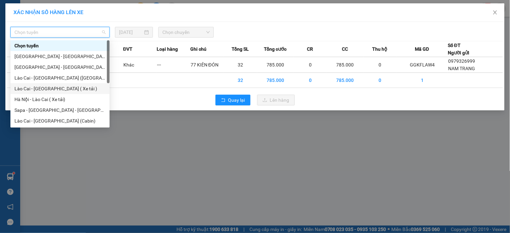
click at [51, 89] on div "Lào Cai - [GEOGRAPHIC_DATA] ( Xe tải )" at bounding box center [59, 88] width 91 height 7
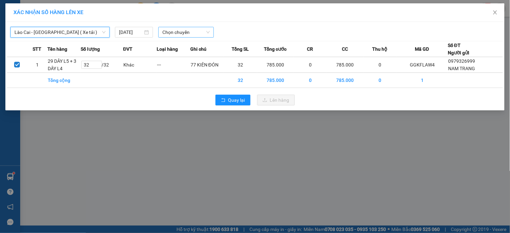
click at [185, 31] on span "Chọn chuyến" at bounding box center [185, 32] width 47 height 10
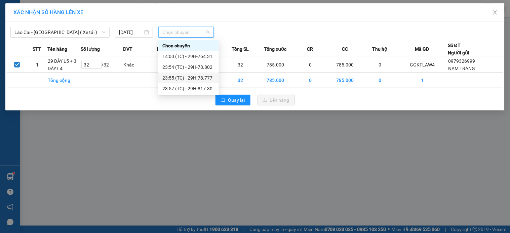
click at [203, 77] on div "23:55 (TC) - 29H-78.777" at bounding box center [188, 77] width 52 height 7
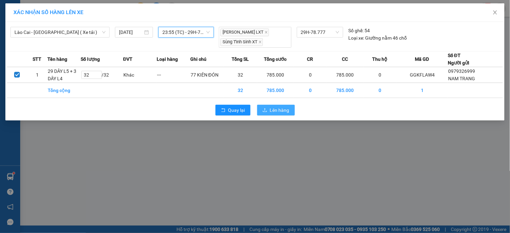
click at [267, 108] on button "Lên hàng" at bounding box center [276, 110] width 38 height 11
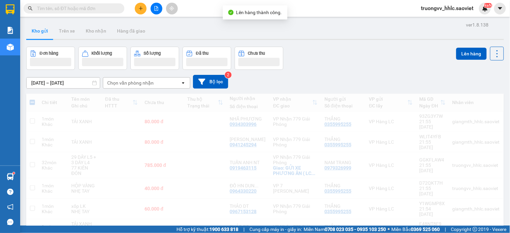
click at [155, 9] on icon "file-add" at bounding box center [156, 8] width 5 height 5
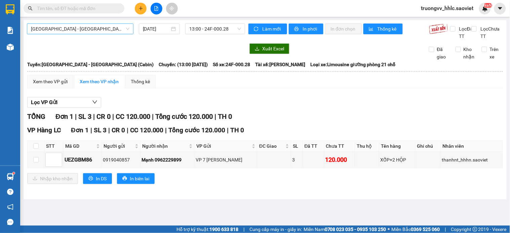
click at [79, 32] on span "[GEOGRAPHIC_DATA] - [GEOGRAPHIC_DATA] (Cabin)" at bounding box center [80, 29] width 99 height 10
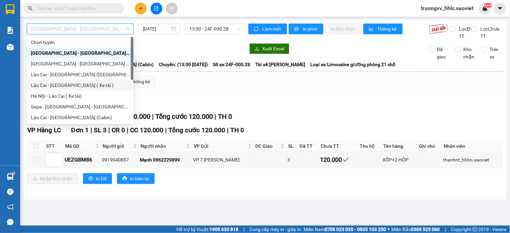
click at [78, 85] on div "Lào Cai - [GEOGRAPHIC_DATA] ( Xe tải )" at bounding box center [80, 85] width 99 height 7
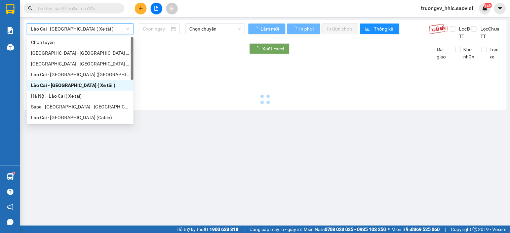
type input "[DATE]"
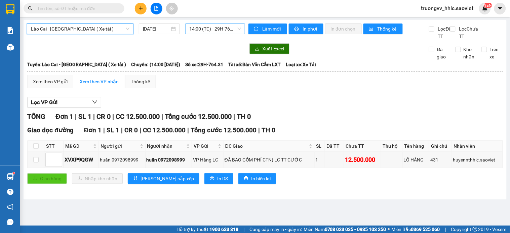
click at [203, 31] on span "14:00 (TC) - 29H-764.31" at bounding box center [215, 29] width 52 height 10
click at [304, 88] on div "Xem theo VP gửi Xem theo VP nhận Thống kê" at bounding box center [265, 81] width 476 height 13
click at [212, 31] on span "14:00 (TC) - 29H-764.31" at bounding box center [215, 29] width 52 height 10
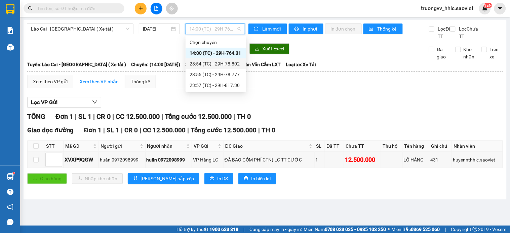
click at [225, 63] on div "23:54 (TC) - 29H-78.802" at bounding box center [216, 63] width 52 height 7
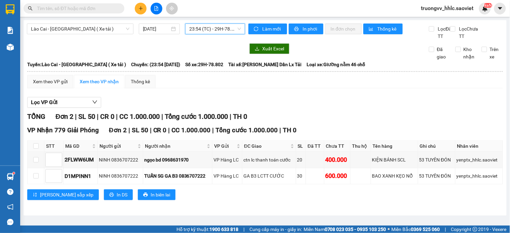
scroll to position [1, 0]
click at [209, 30] on span "23:54 (TC) - 29H-78.802" at bounding box center [215, 29] width 52 height 10
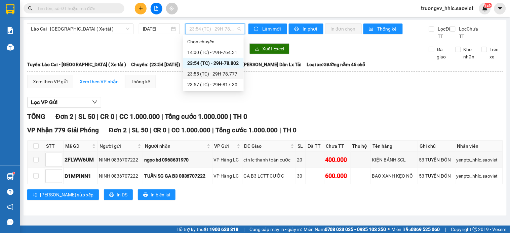
click at [218, 75] on div "23:55 (TC) - 29H-78.777" at bounding box center [213, 73] width 52 height 7
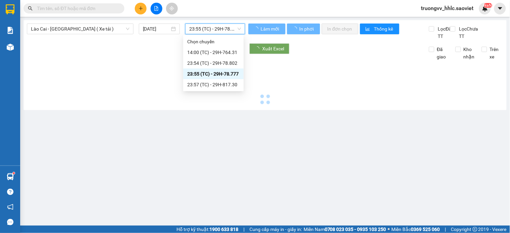
scroll to position [0, 0]
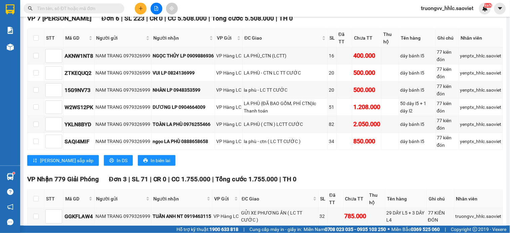
scroll to position [37, 0]
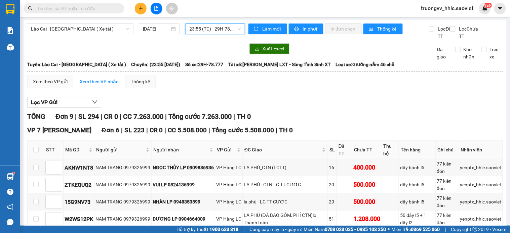
click at [224, 31] on span "23:55 (TC) - 29H-78.777" at bounding box center [215, 29] width 52 height 10
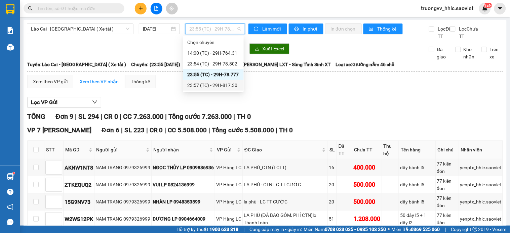
click at [223, 84] on div "23:57 (TC) - 29H-817.30" at bounding box center [213, 85] width 52 height 7
